Goal: Information Seeking & Learning: Learn about a topic

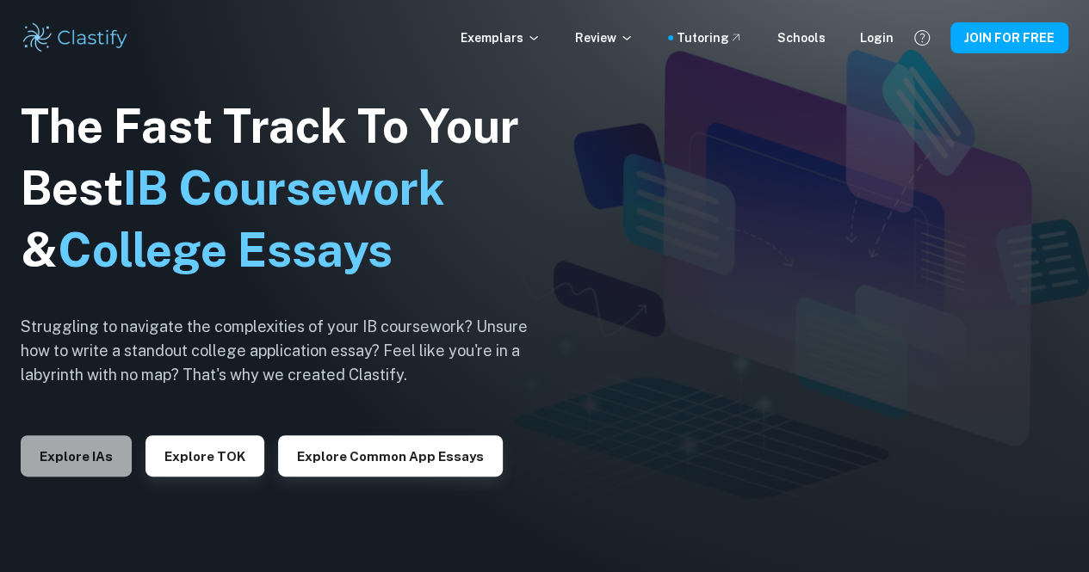
click at [102, 461] on button "Explore IAs" at bounding box center [76, 456] width 111 height 41
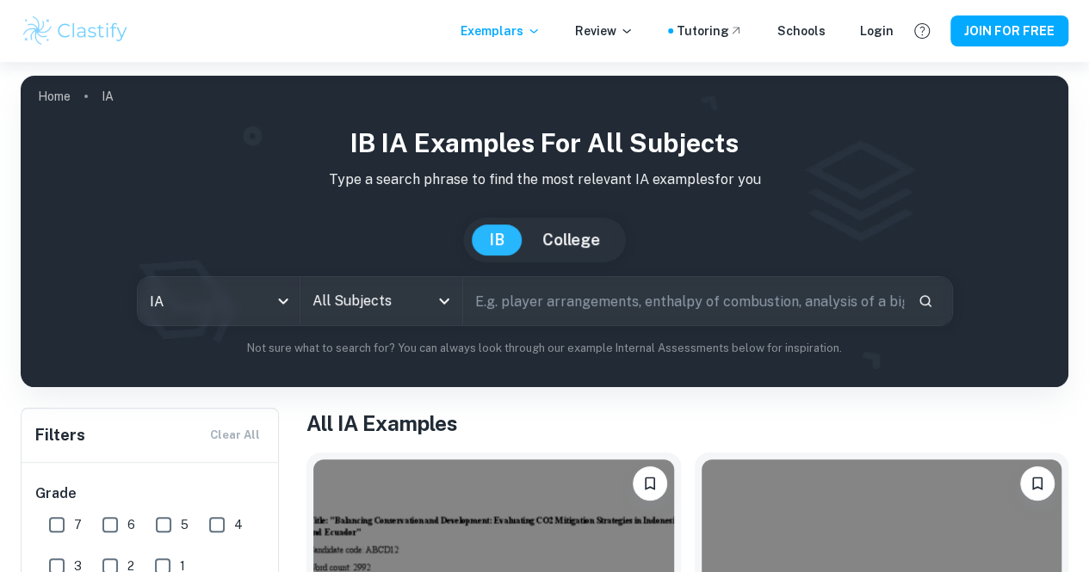
click at [527, 307] on input "text" at bounding box center [683, 301] width 441 height 48
type input "zaharah nawawi"
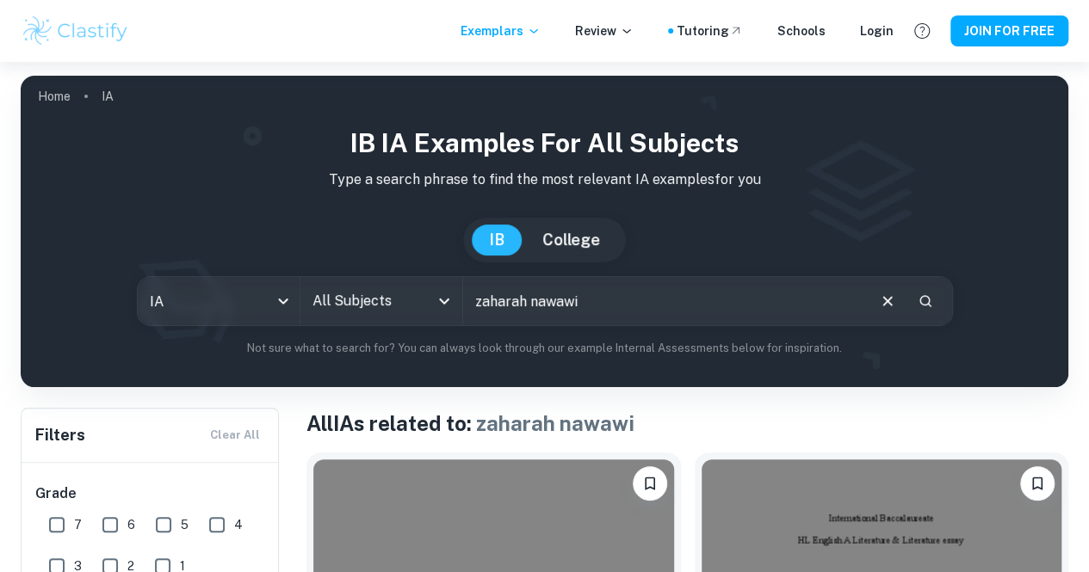
click at [449, 309] on icon "Open" at bounding box center [444, 301] width 21 height 21
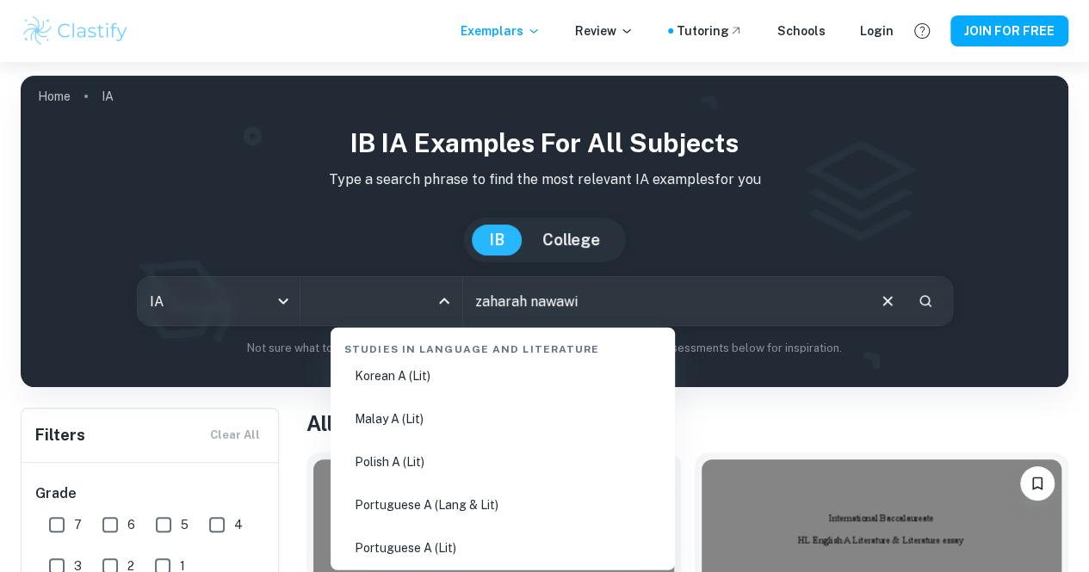
scroll to position [747, 0]
click at [445, 414] on li "Malay A (Lit)" at bounding box center [502, 419] width 331 height 40
type input "Malay A (Lit)"
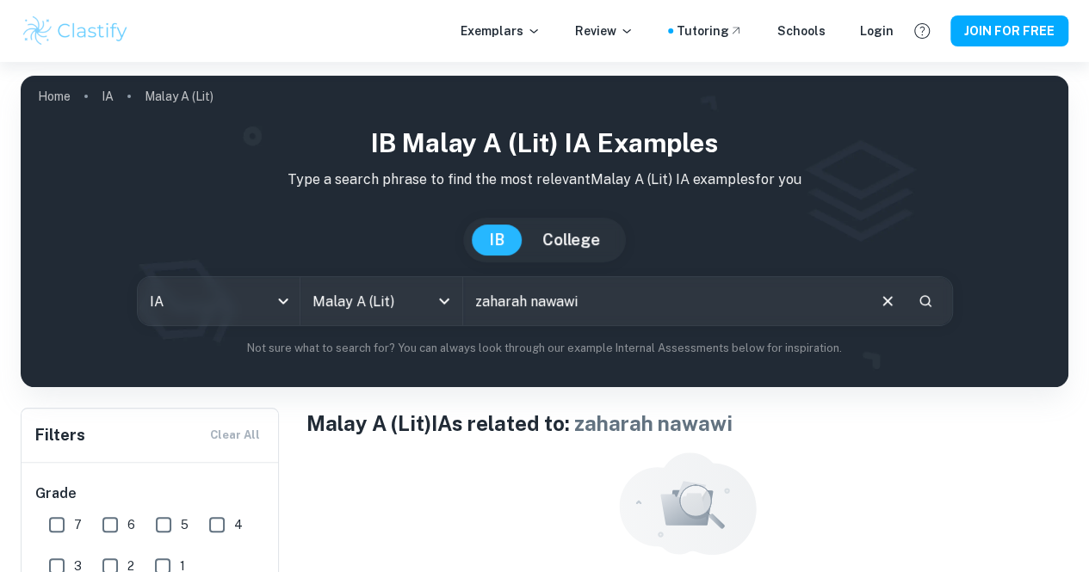
scroll to position [93, 0]
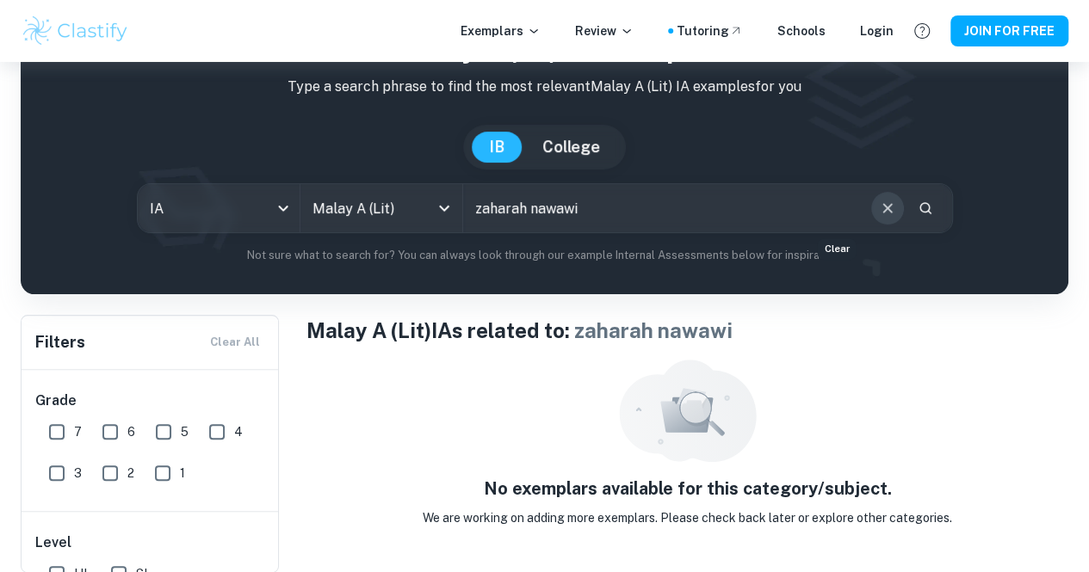
click at [871, 224] on button "Clear" at bounding box center [887, 208] width 33 height 33
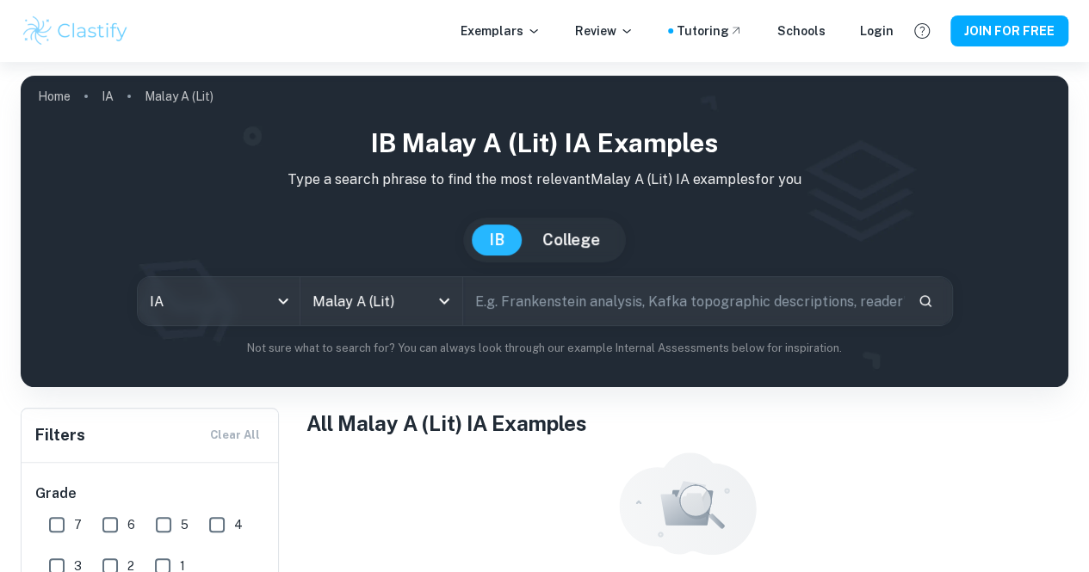
scroll to position [93, 0]
